Goal: Navigation & Orientation: Find specific page/section

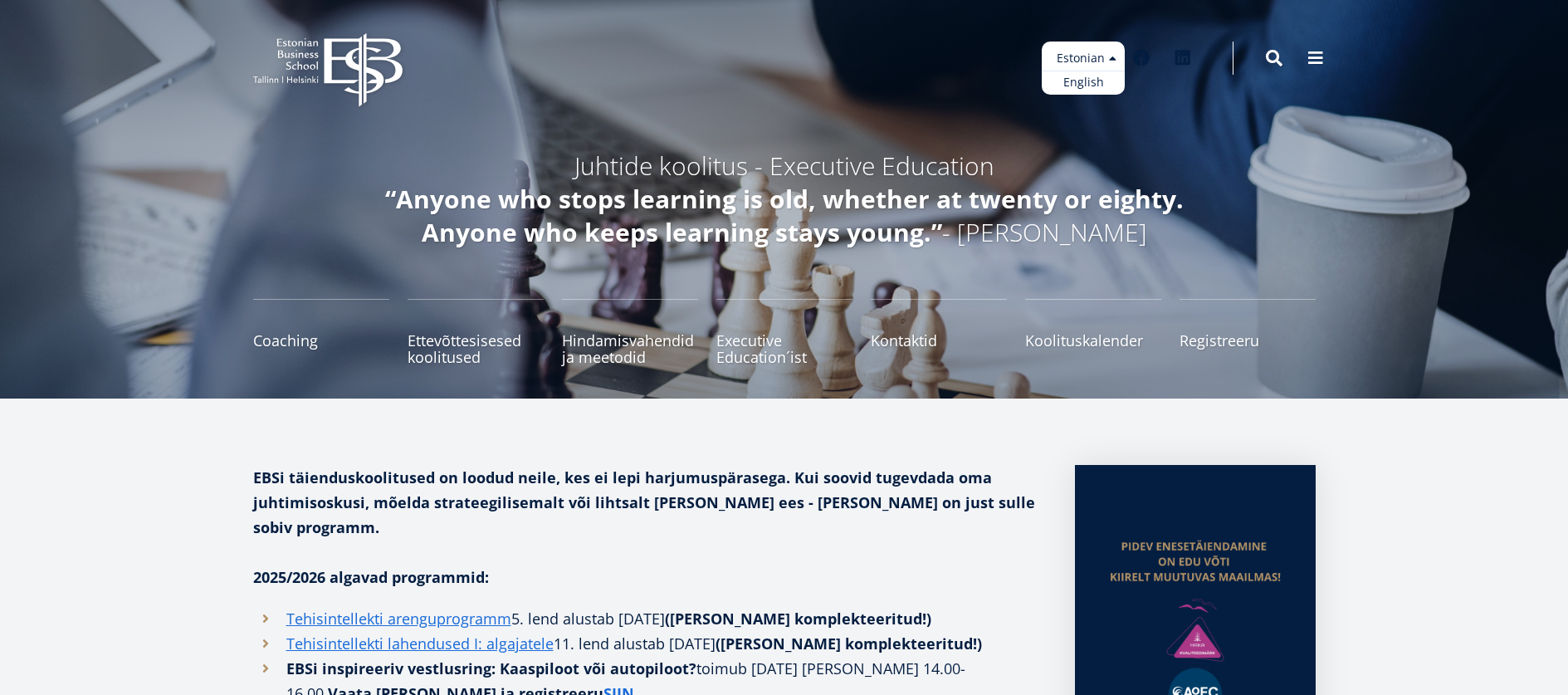
click at [1113, 60] on ul "Estonian English" at bounding box center [1083, 68] width 83 height 53
click at [1078, 87] on link "English" at bounding box center [1083, 82] width 83 height 24
click at [1079, 82] on link "English" at bounding box center [1083, 82] width 83 height 24
click at [1110, 59] on ul "Estonian English" at bounding box center [1083, 68] width 83 height 53
click at [1090, 80] on link "English" at bounding box center [1083, 82] width 83 height 24
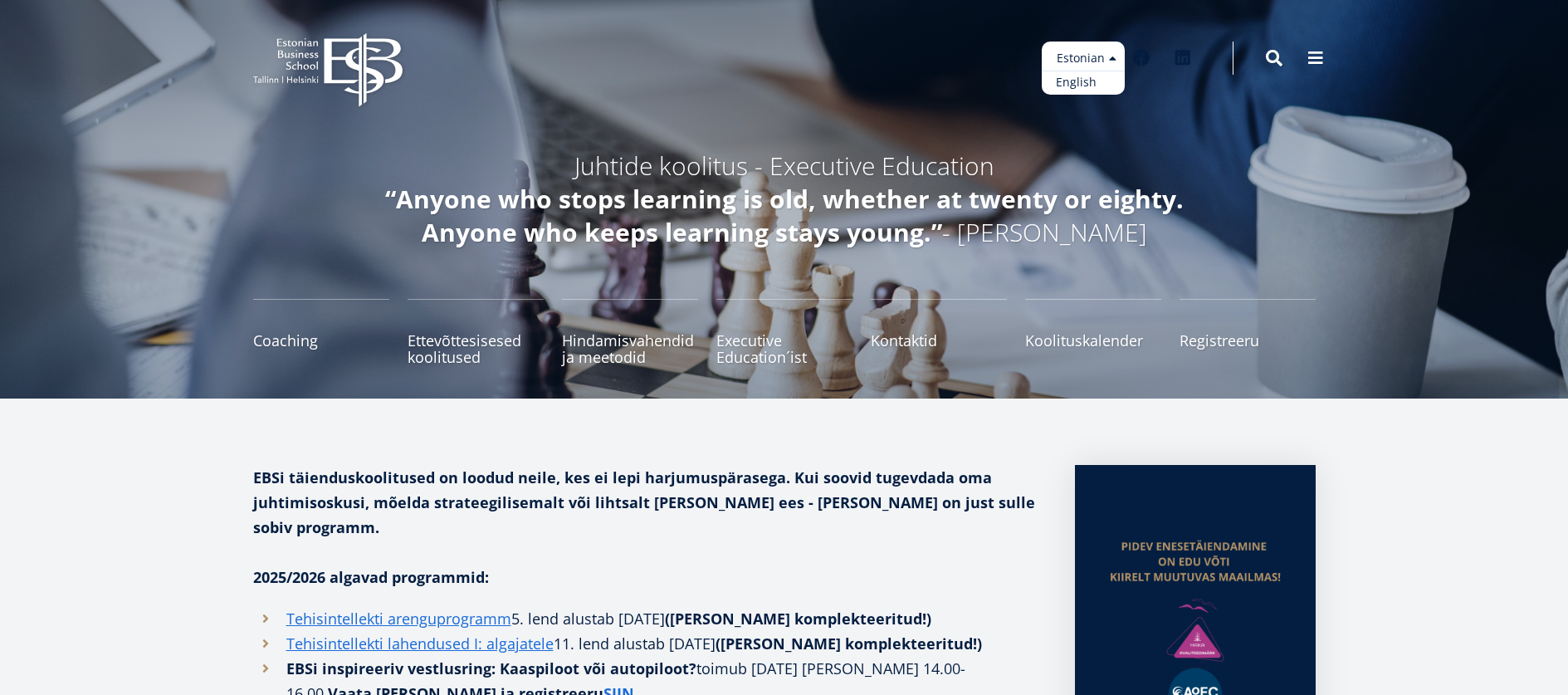
click at [1089, 80] on link "English" at bounding box center [1083, 82] width 83 height 24
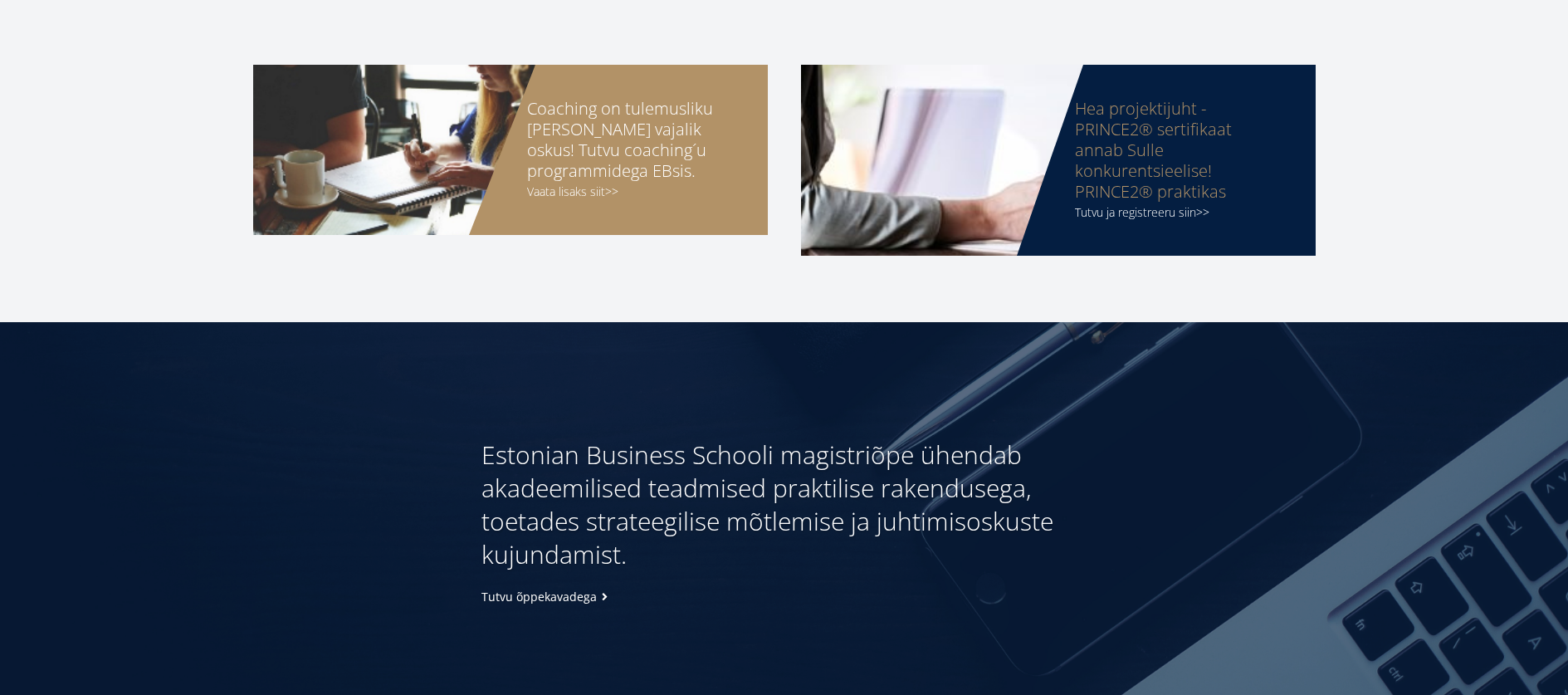
scroll to position [2903, 0]
